Goal: Transaction & Acquisition: Download file/media

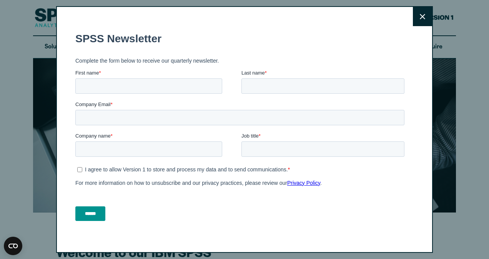
click at [413, 22] on button "Close" at bounding box center [422, 16] width 19 height 19
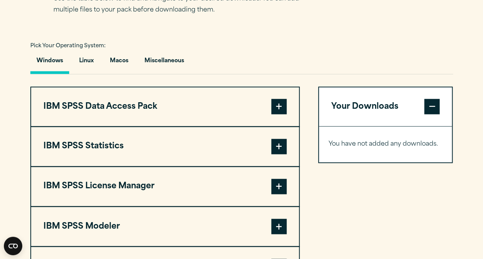
scroll to position [516, 0]
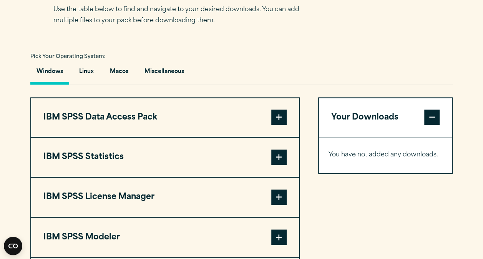
click at [283, 165] on span at bounding box center [278, 157] width 15 height 15
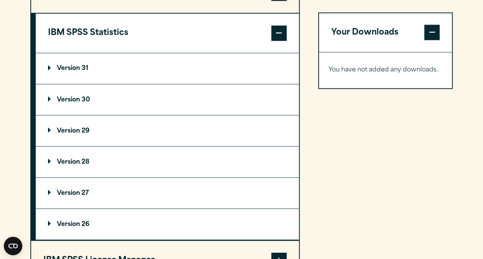
scroll to position [642, 0]
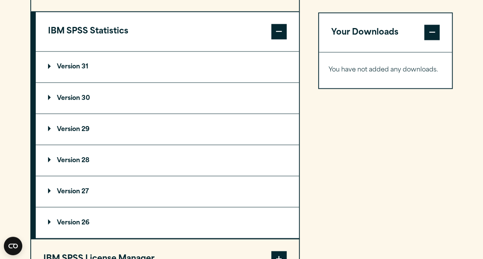
click at [77, 70] on p "Version 31" at bounding box center [68, 67] width 40 height 6
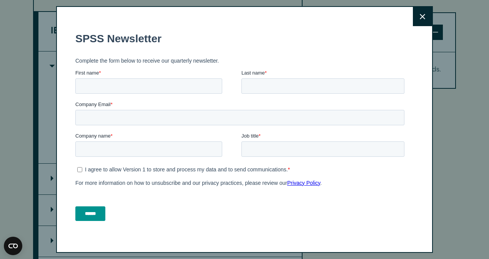
click at [417, 11] on button "Close" at bounding box center [422, 16] width 19 height 19
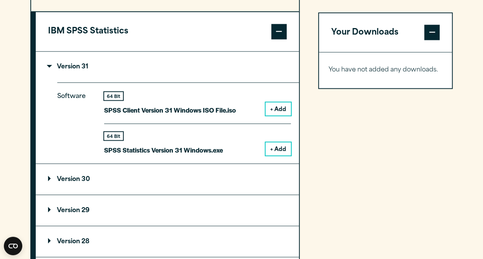
click at [271, 155] on button "+ Add" at bounding box center [278, 148] width 25 height 13
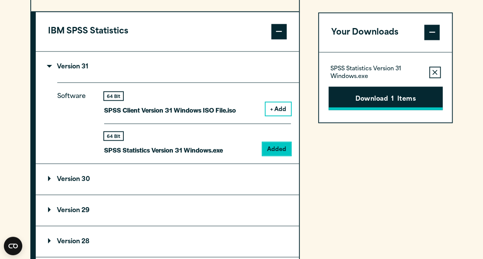
click at [368, 94] on button "Download 1 Items" at bounding box center [386, 99] width 114 height 24
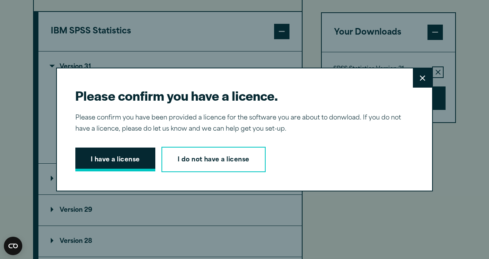
click at [94, 153] on button "I have a license" at bounding box center [115, 160] width 80 height 24
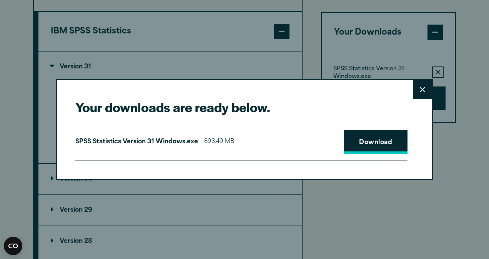
click at [347, 146] on link "Download" at bounding box center [376, 142] width 64 height 24
click at [346, 144] on link "Download" at bounding box center [376, 142] width 64 height 24
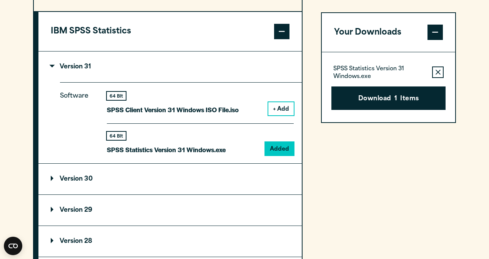
drag, startPoint x: 419, startPoint y: 1, endPoint x: 291, endPoint y: 78, distance: 148.9
click at [291, 78] on div "Your downloads are ready below. Close SPSS Statistics Version 31 Windows.exe 89…" at bounding box center [244, 129] width 489 height 259
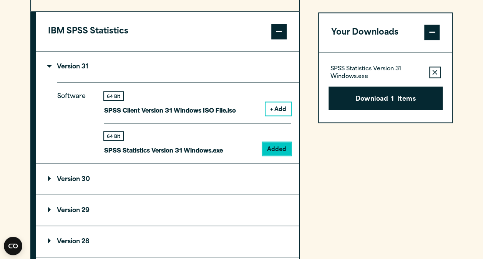
click at [361, 171] on div "Your Downloads SPSS Statistics Version 31 Windows.exe Remove this item from you…" at bounding box center [385, 206] width 135 height 468
click at [67, 182] on p "Version 30" at bounding box center [69, 179] width 42 height 6
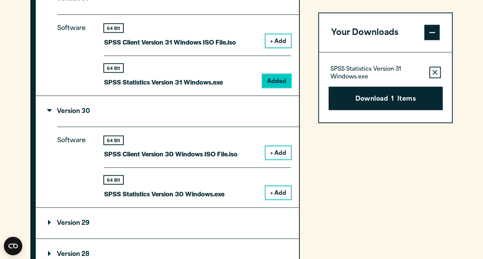
scroll to position [738, 0]
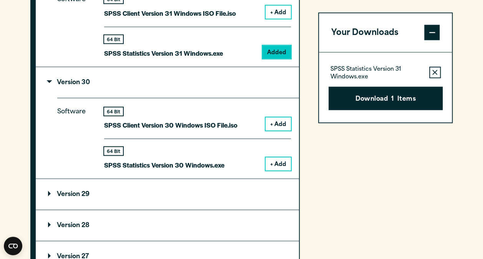
click at [278, 171] on button "+ Add" at bounding box center [278, 164] width 25 height 13
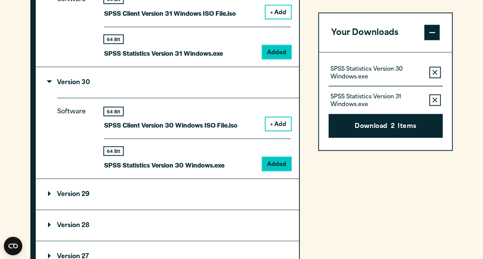
click at [435, 101] on icon "button" at bounding box center [435, 100] width 5 height 5
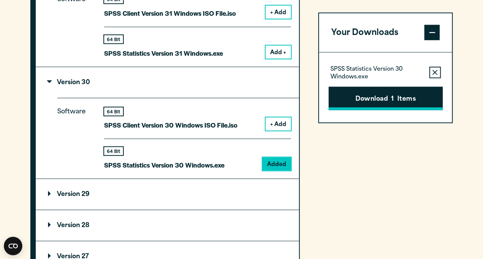
click at [414, 95] on button "Download 1 Items" at bounding box center [386, 99] width 114 height 24
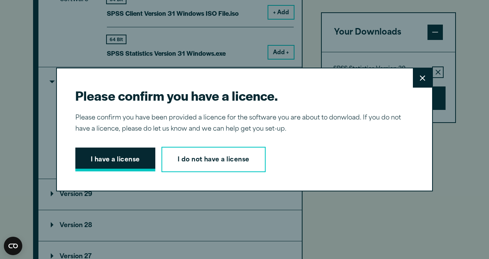
click at [129, 170] on button "I have a license" at bounding box center [115, 160] width 80 height 24
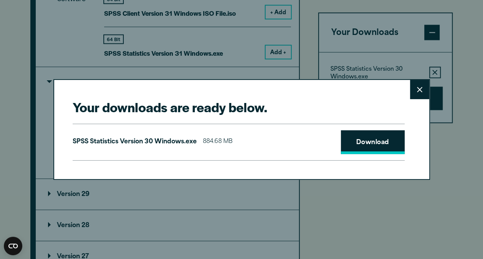
click at [370, 140] on link "Download" at bounding box center [373, 142] width 64 height 24
click at [411, 92] on button "Close" at bounding box center [419, 89] width 19 height 19
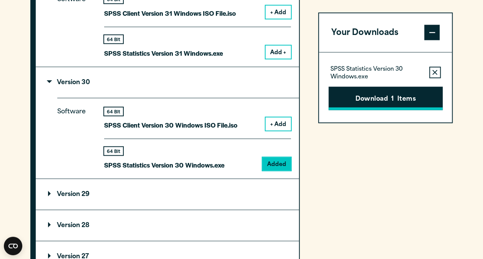
click at [341, 91] on button "Download 1 Items" at bounding box center [386, 99] width 114 height 24
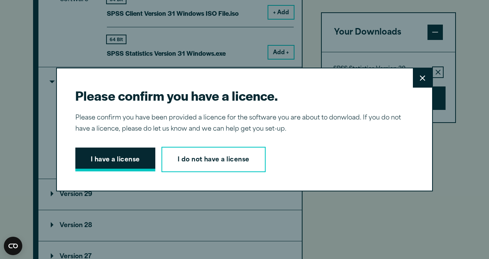
click at [116, 162] on button "I have a license" at bounding box center [115, 160] width 80 height 24
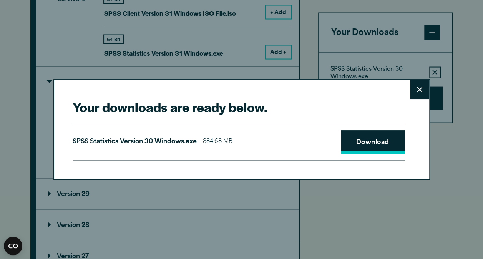
click at [353, 146] on link "Download" at bounding box center [373, 142] width 64 height 24
click at [421, 85] on button "Close" at bounding box center [419, 89] width 19 height 19
